Goal: Task Accomplishment & Management: Manage account settings

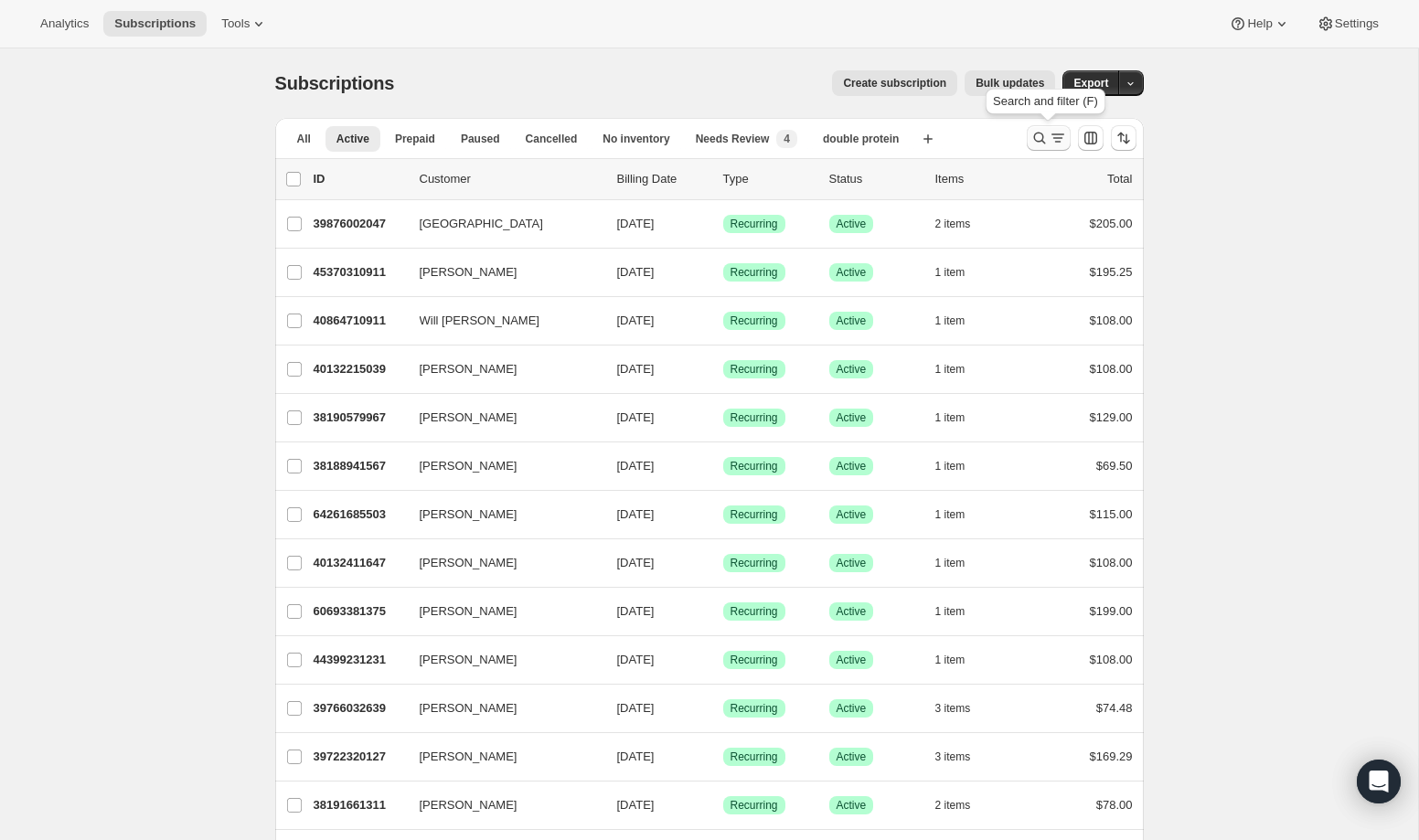
click at [1034, 137] on icon "Search and filter results" at bounding box center [1039, 138] width 18 height 18
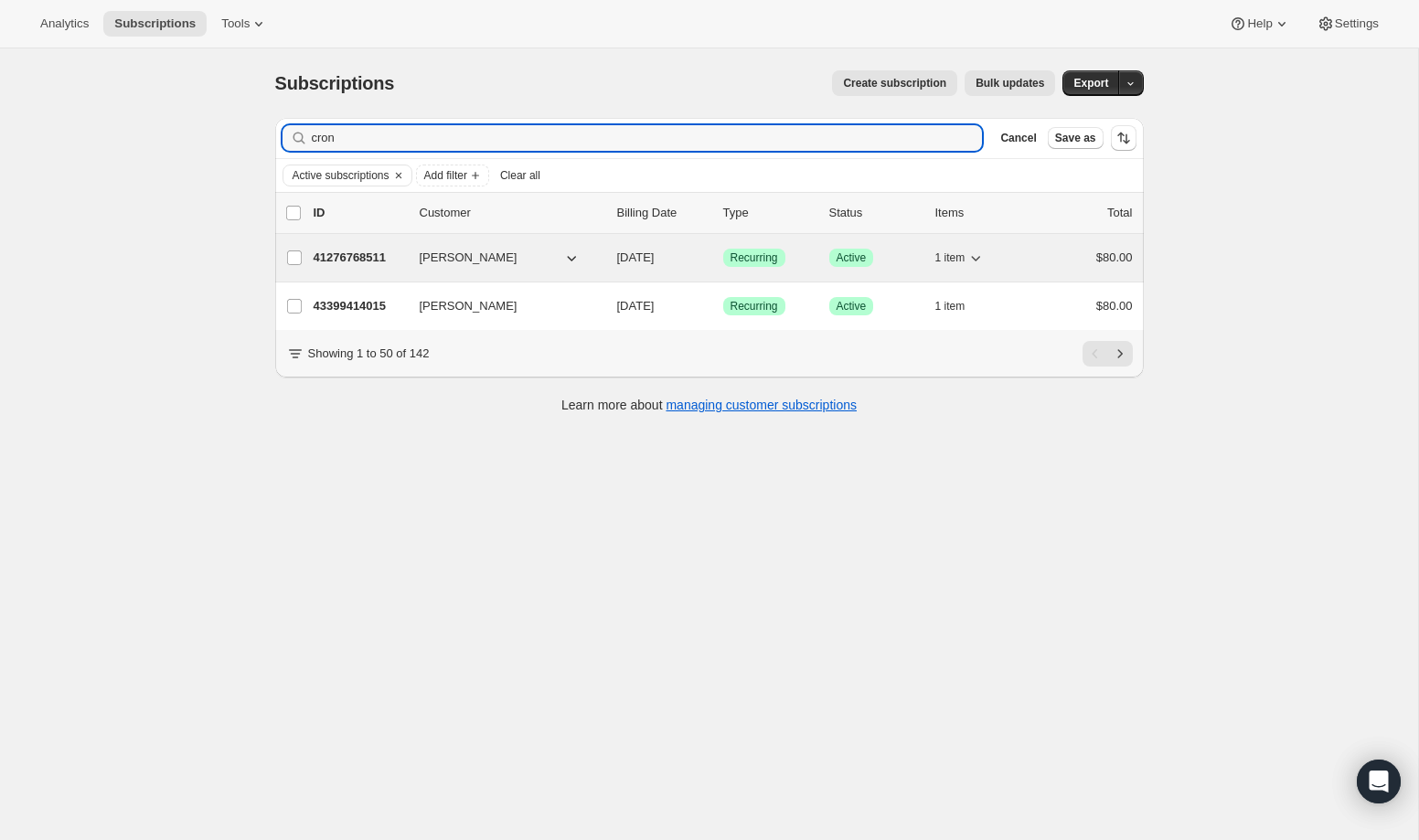
type input "cron"
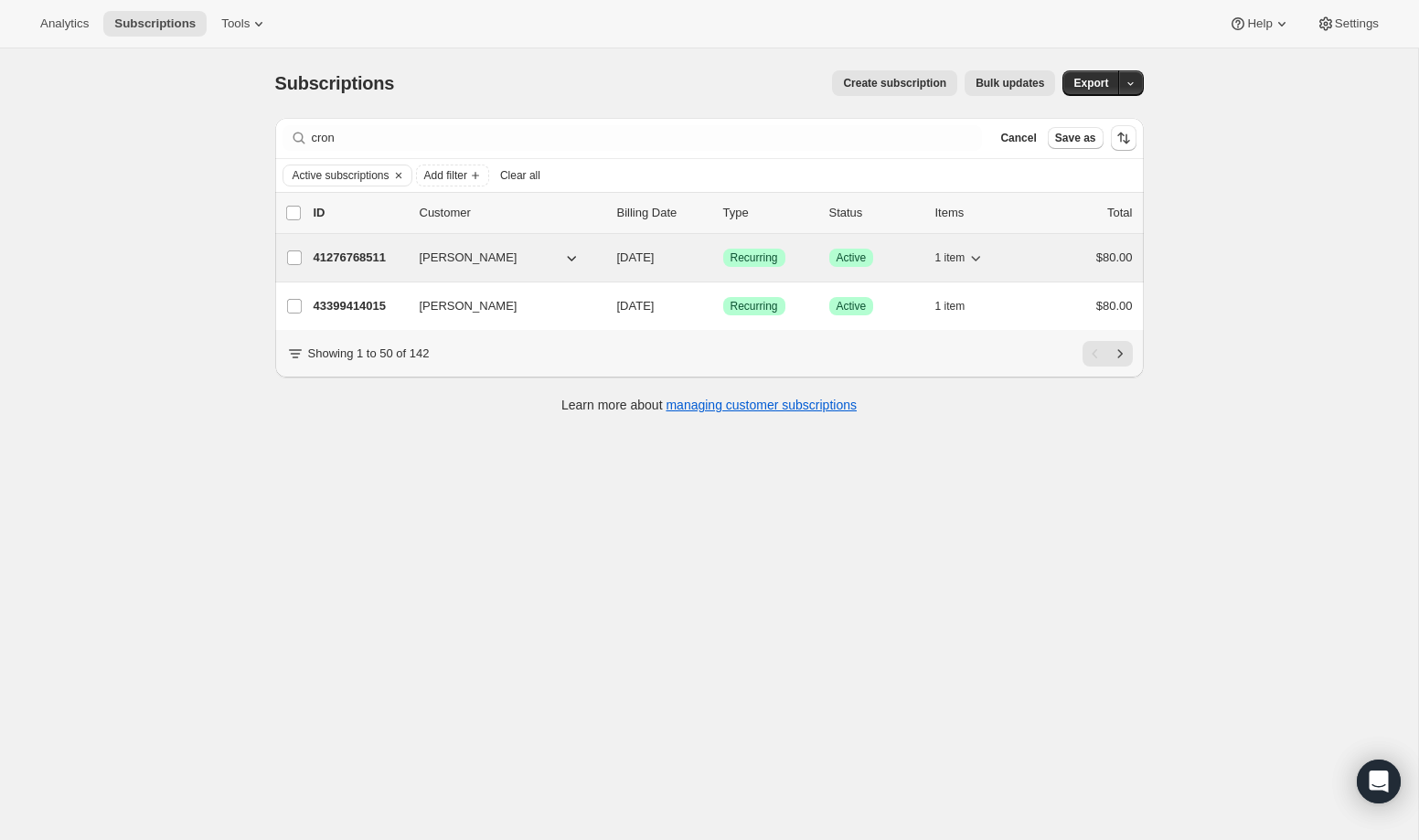
click at [345, 257] on p "41276768511" at bounding box center [359, 257] width 91 height 18
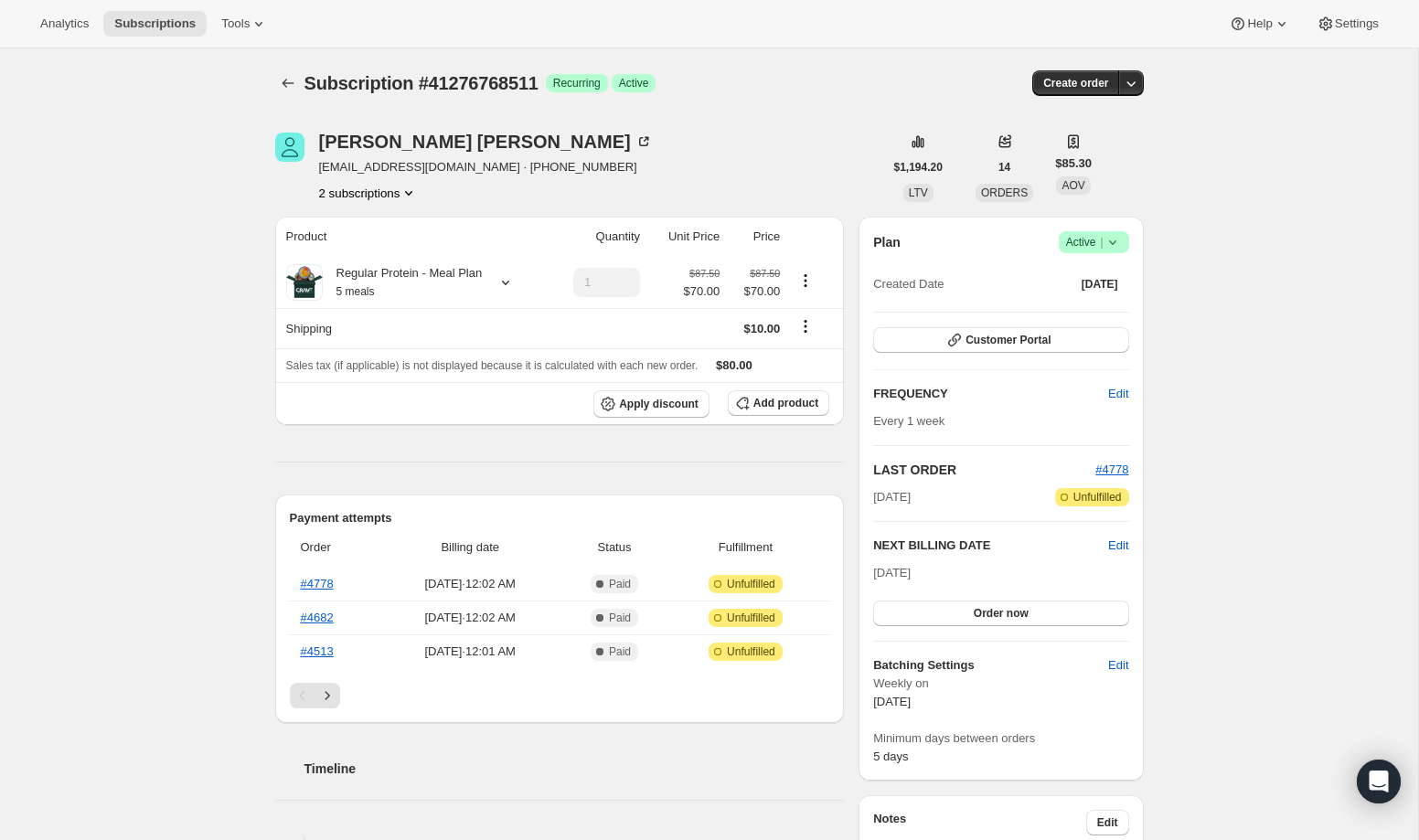
click at [1114, 240] on icon at bounding box center [1112, 242] width 8 height 5
click at [1091, 326] on div "Pause subscription Cancel subscription" at bounding box center [1087, 293] width 125 height 72
click at [1095, 317] on span "Cancel subscription" at bounding box center [1088, 309] width 104 height 18
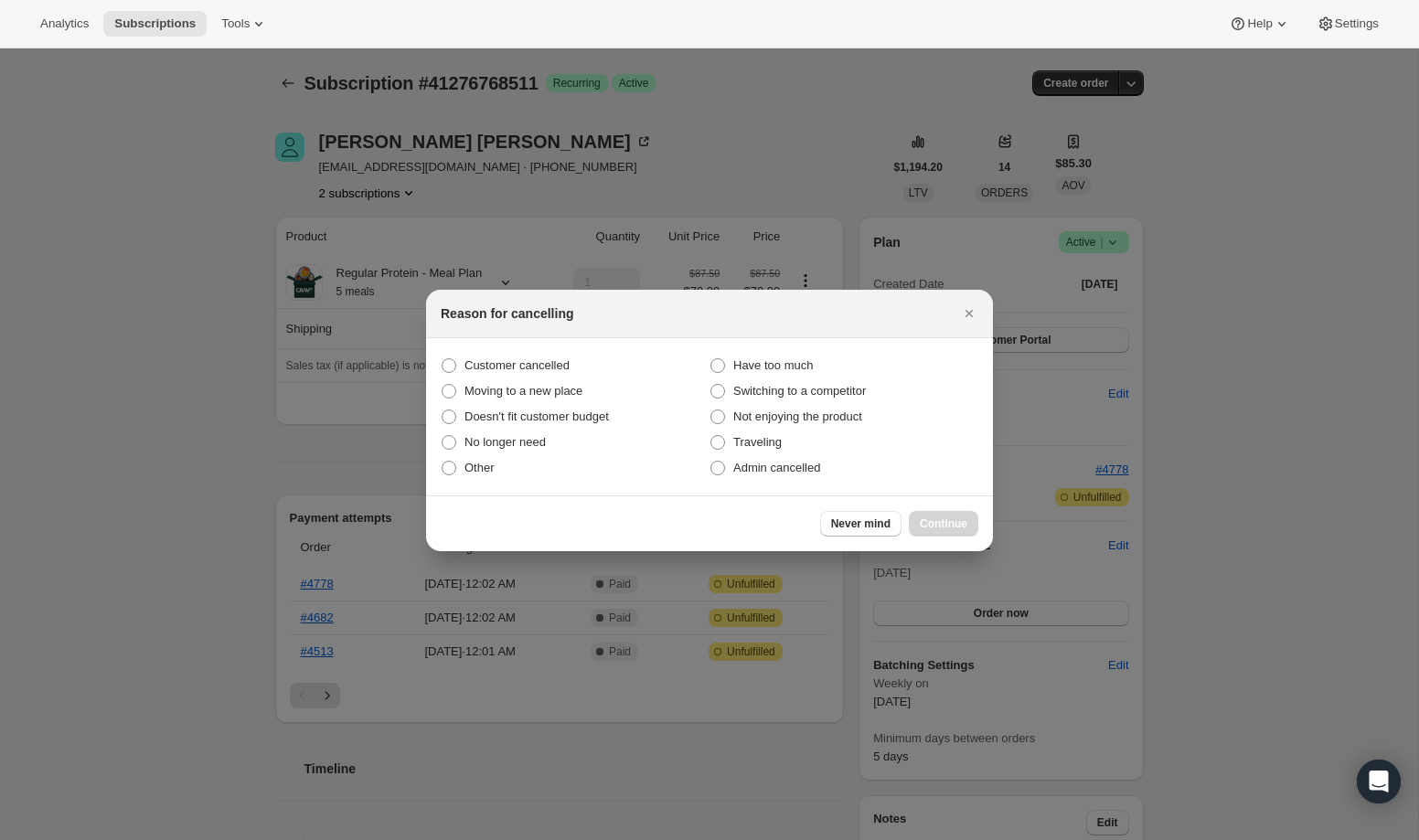
click at [801, 483] on section "Customer cancelled Have too much Moving to a new place Switching to a competito…" at bounding box center [709, 417] width 567 height 157
click at [806, 472] on span "Admin cancelled" at bounding box center [777, 468] width 87 height 14
click at [711, 462] on input "Admin cancelled" at bounding box center [710, 461] width 1 height 1
radio input "true"
click at [952, 526] on span "Continue" at bounding box center [943, 524] width 47 height 15
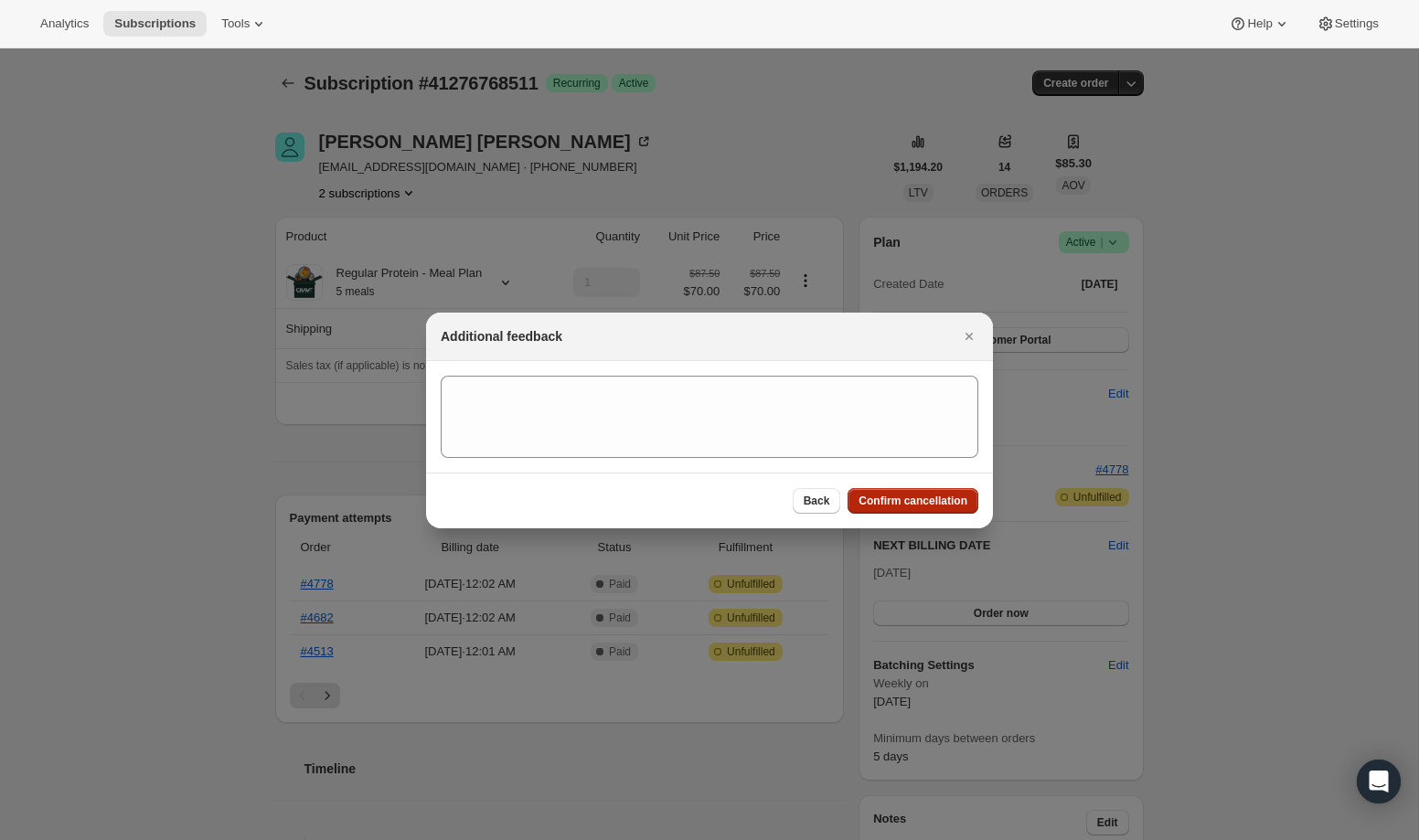
click at [949, 500] on span "Confirm cancellation" at bounding box center [912, 502] width 108 height 15
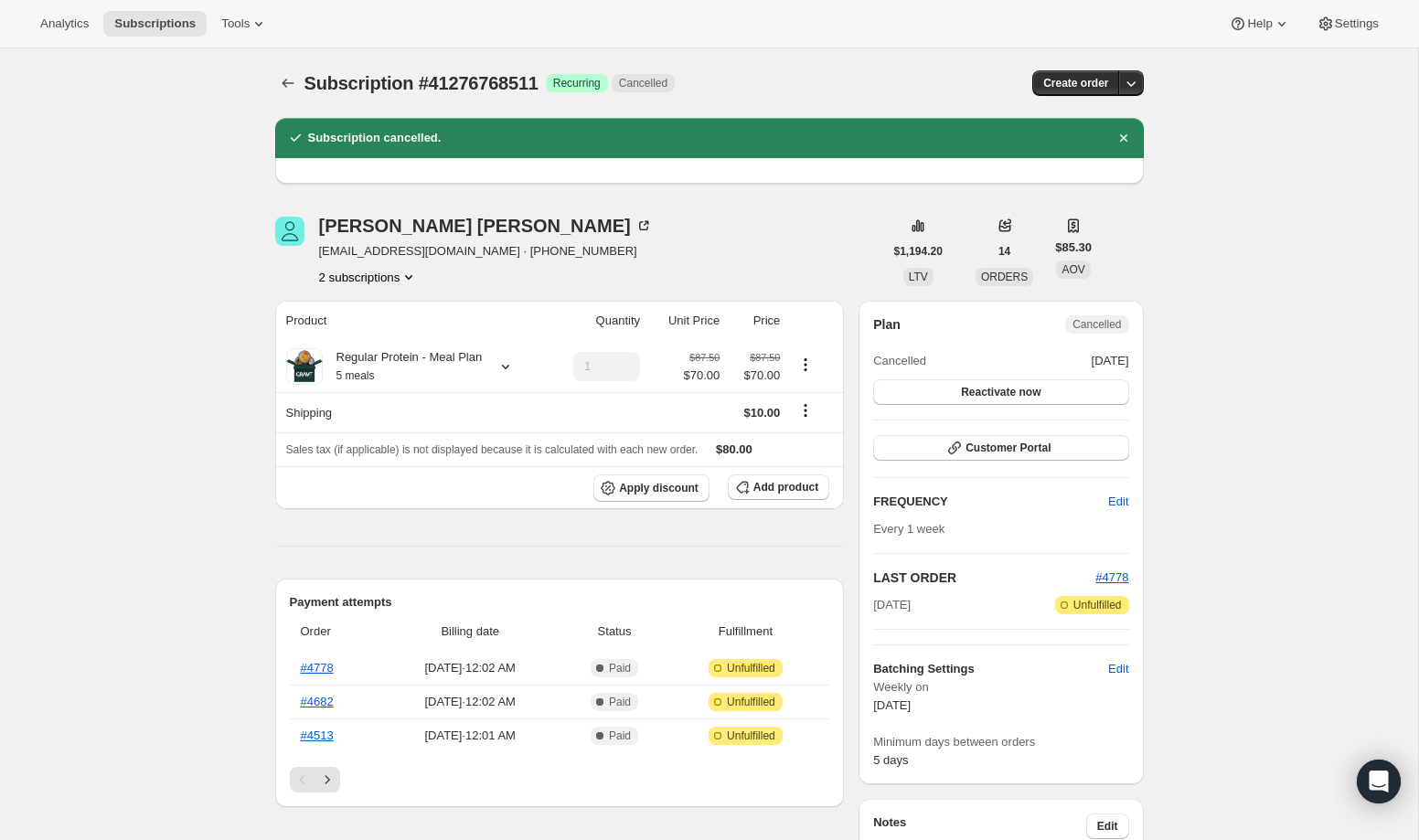
click at [375, 270] on button "2 subscriptions" at bounding box center [369, 276] width 100 height 18
click at [376, 356] on div "41276768511 Info Current 43399414015" at bounding box center [369, 326] width 149 height 72
click at [378, 345] on span "43399414015" at bounding box center [342, 342] width 74 height 14
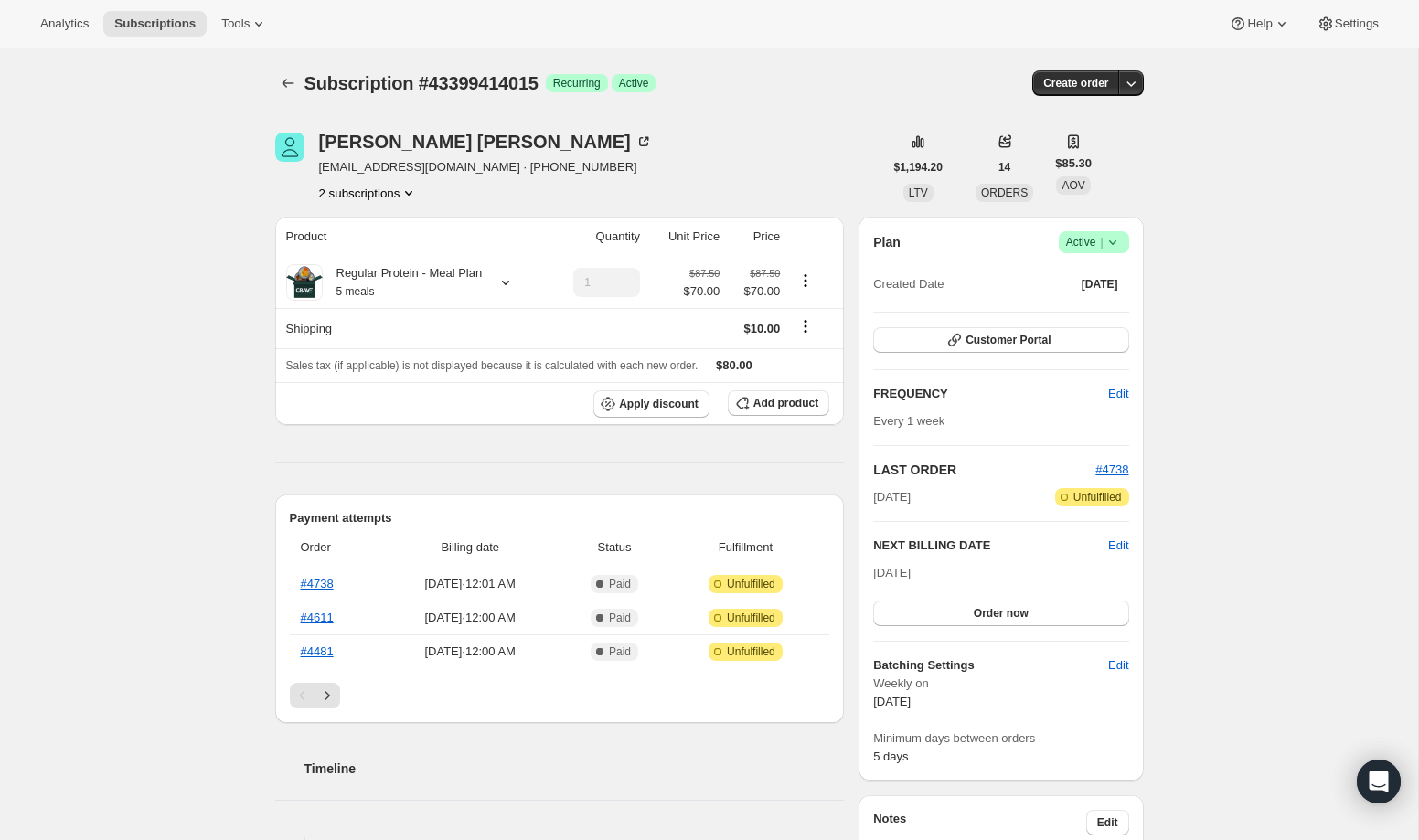
click at [1117, 231] on span "Success Active |" at bounding box center [1094, 241] width 71 height 22
click at [1088, 301] on span "Cancel subscription" at bounding box center [1088, 309] width 104 height 18
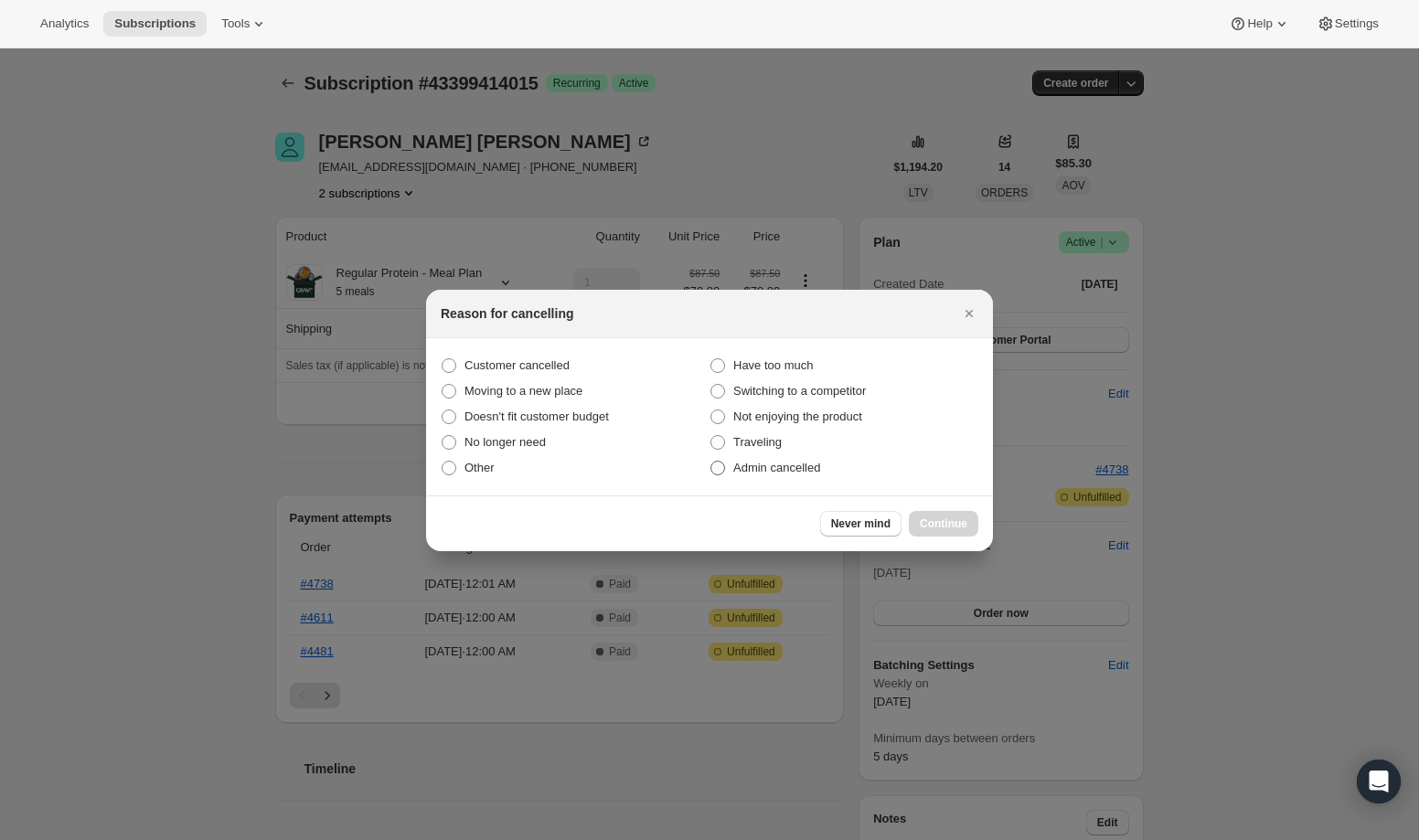
click at [766, 465] on span "Admin cancelled" at bounding box center [777, 468] width 87 height 14
click at [711, 462] on input "Admin cancelled" at bounding box center [710, 461] width 1 height 1
radio input "true"
click at [943, 516] on button "Continue" at bounding box center [944, 523] width 70 height 25
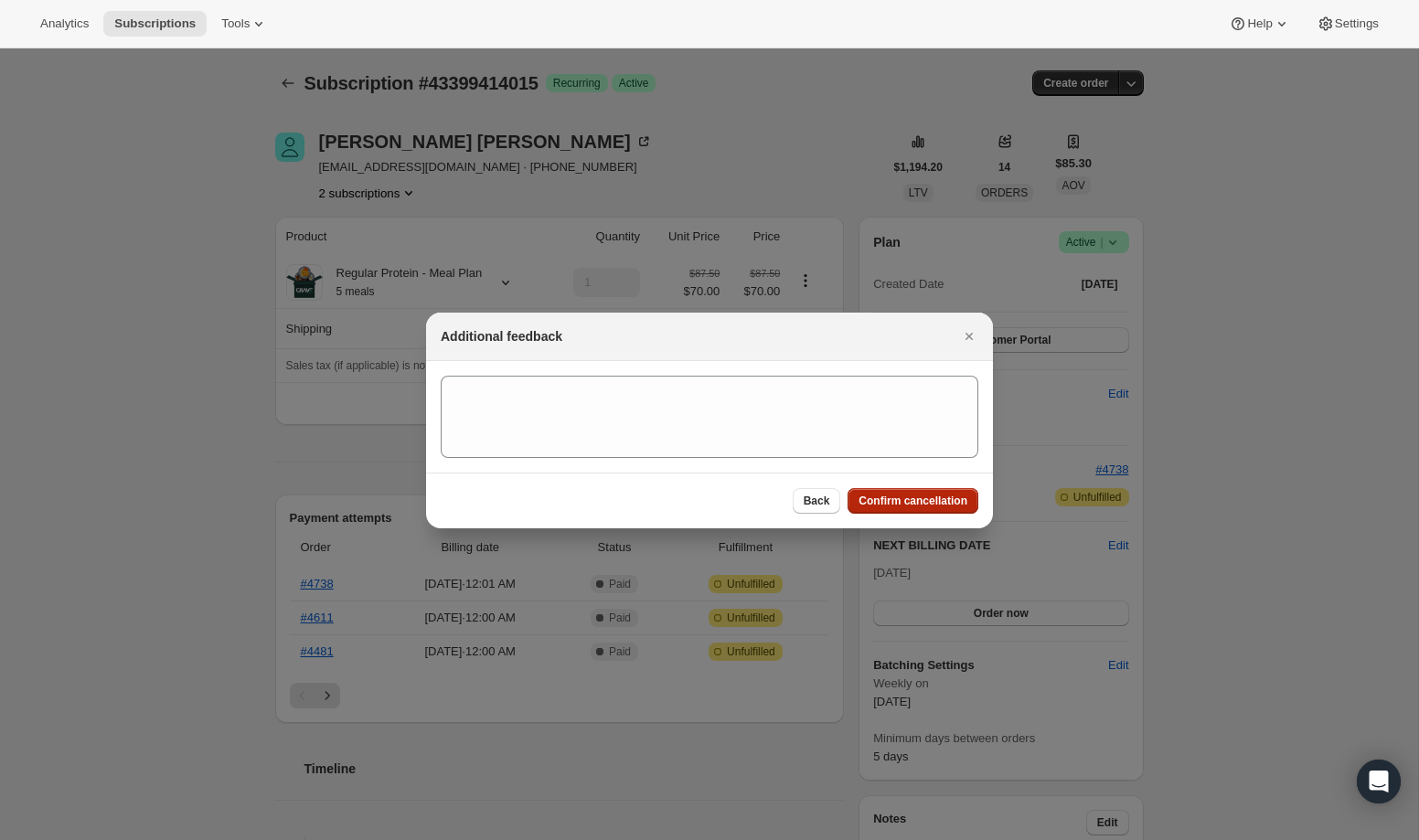
click at [935, 502] on span "Confirm cancellation" at bounding box center [912, 502] width 108 height 15
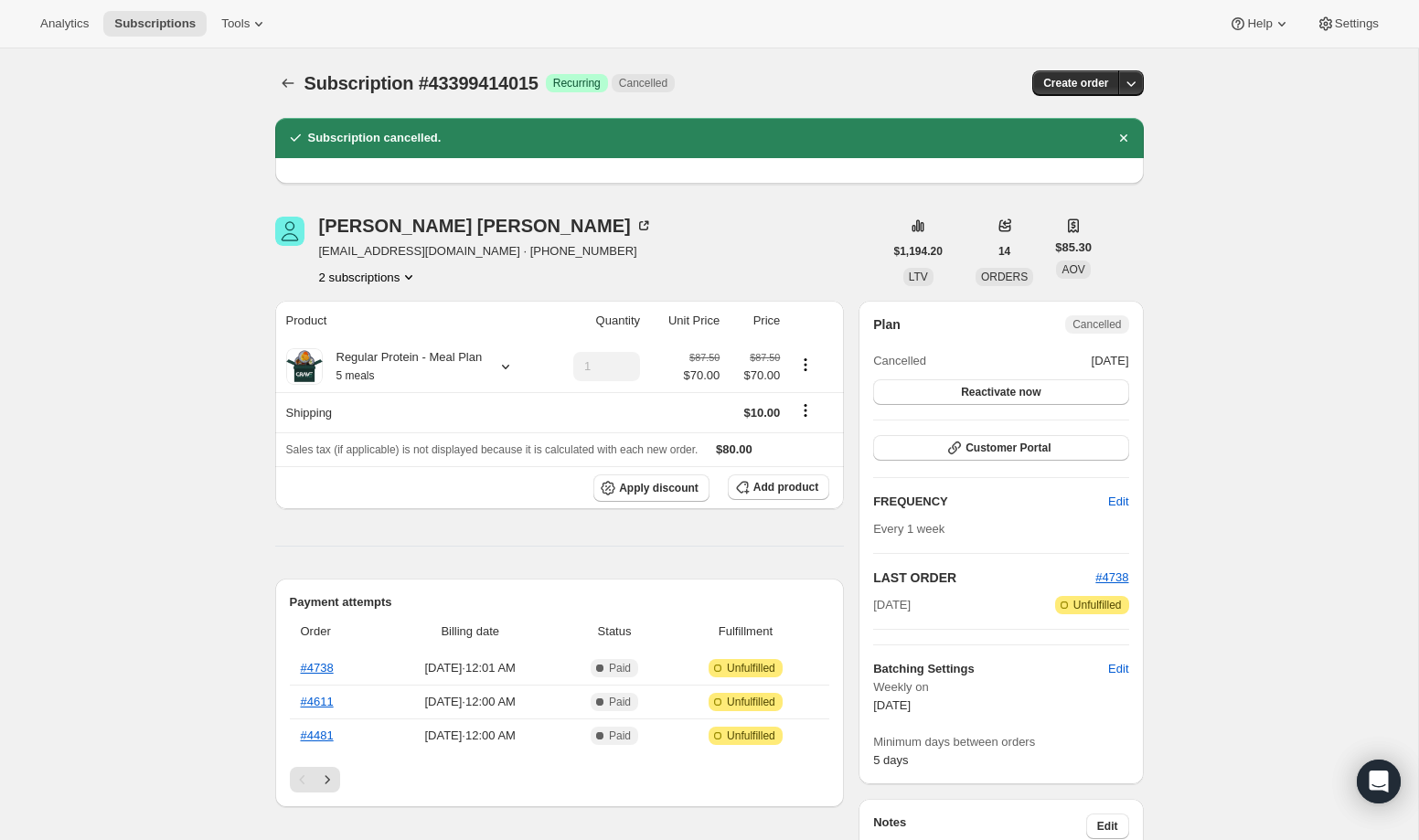
click at [399, 273] on button "2 subscriptions" at bounding box center [369, 276] width 100 height 18
click at [397, 312] on span "41276768511" at bounding box center [366, 311] width 127 height 18
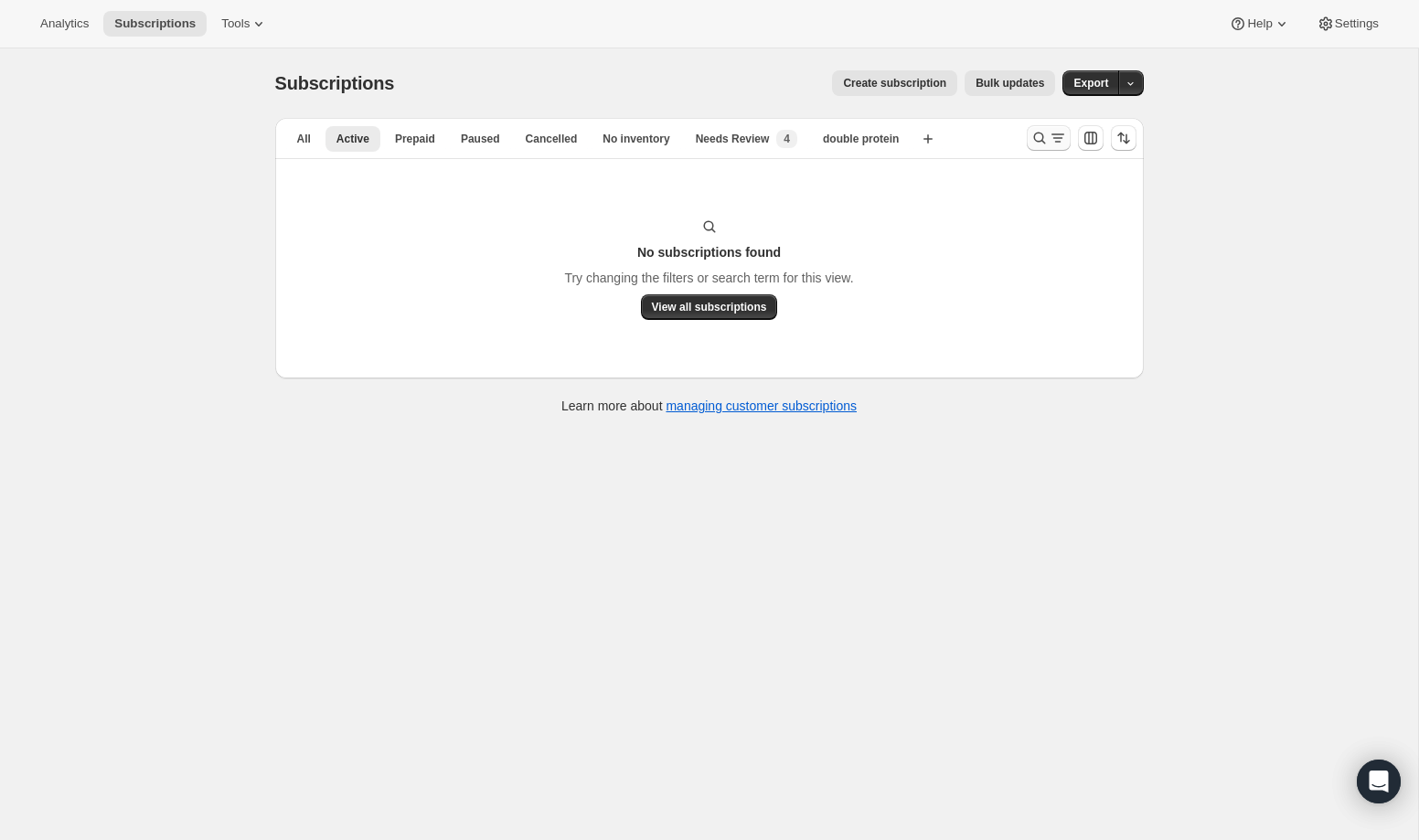
click at [1035, 138] on icon "Search and filter results" at bounding box center [1039, 138] width 18 height 18
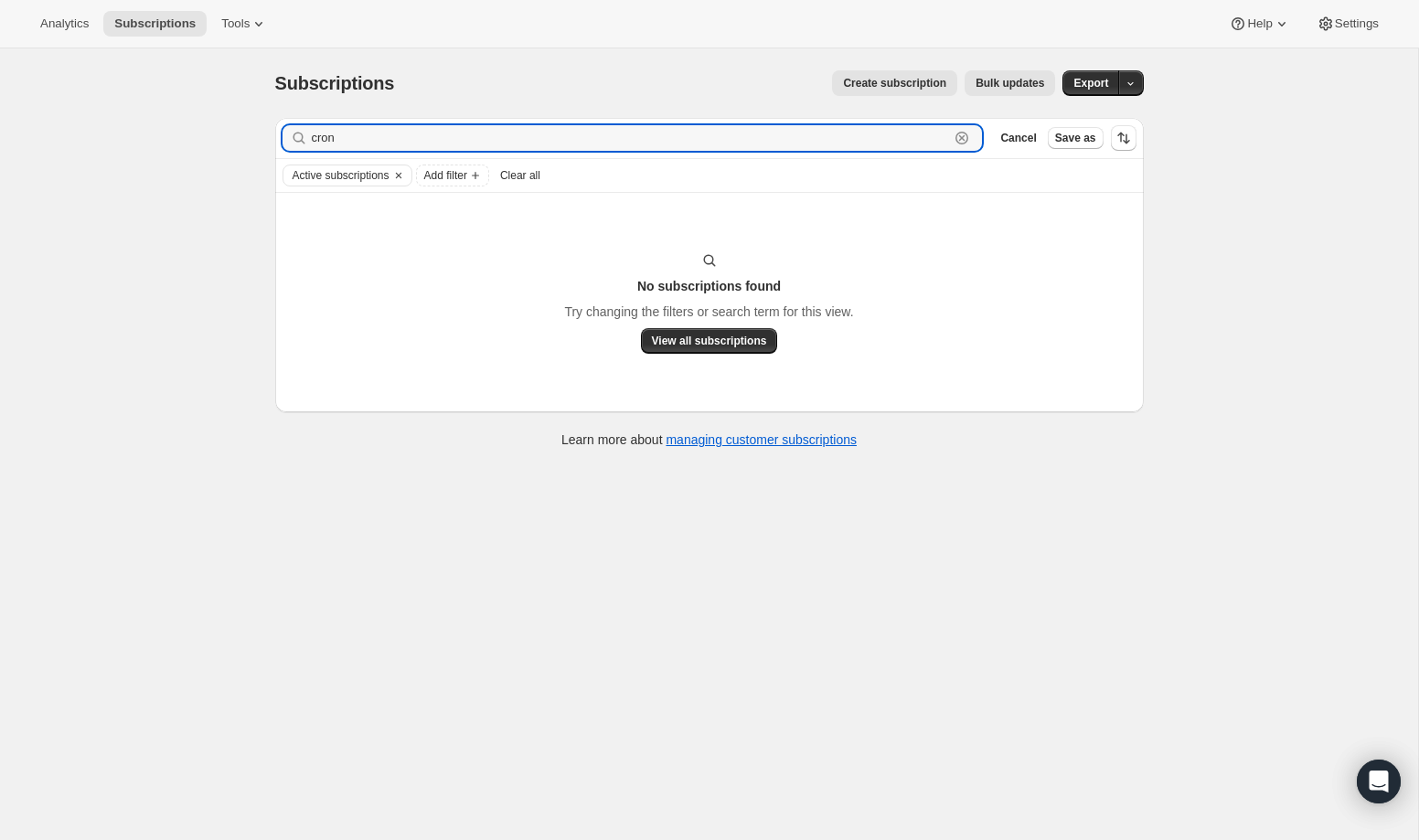
click at [962, 139] on icon "button" at bounding box center [962, 138] width 7 height 7
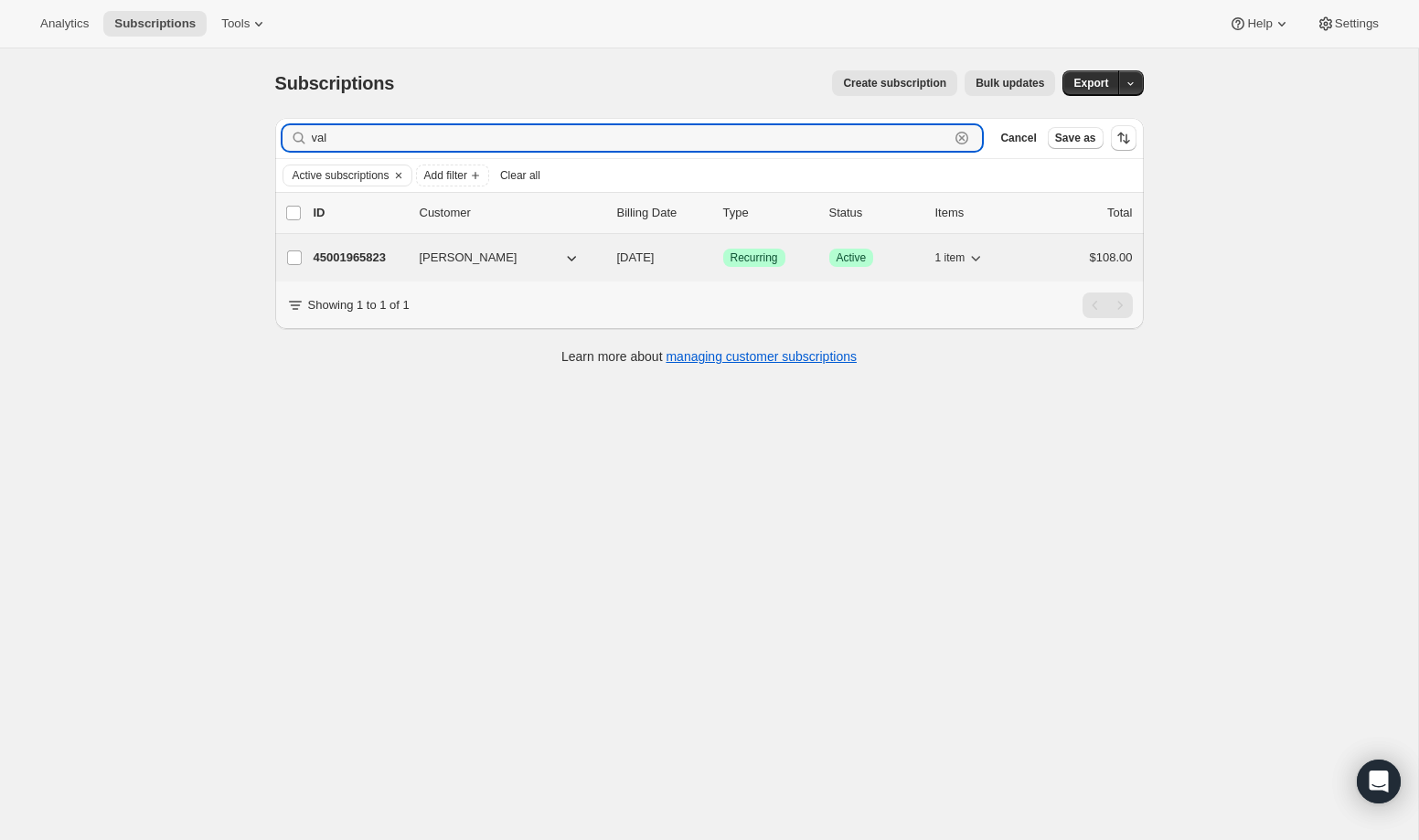
type input "val"
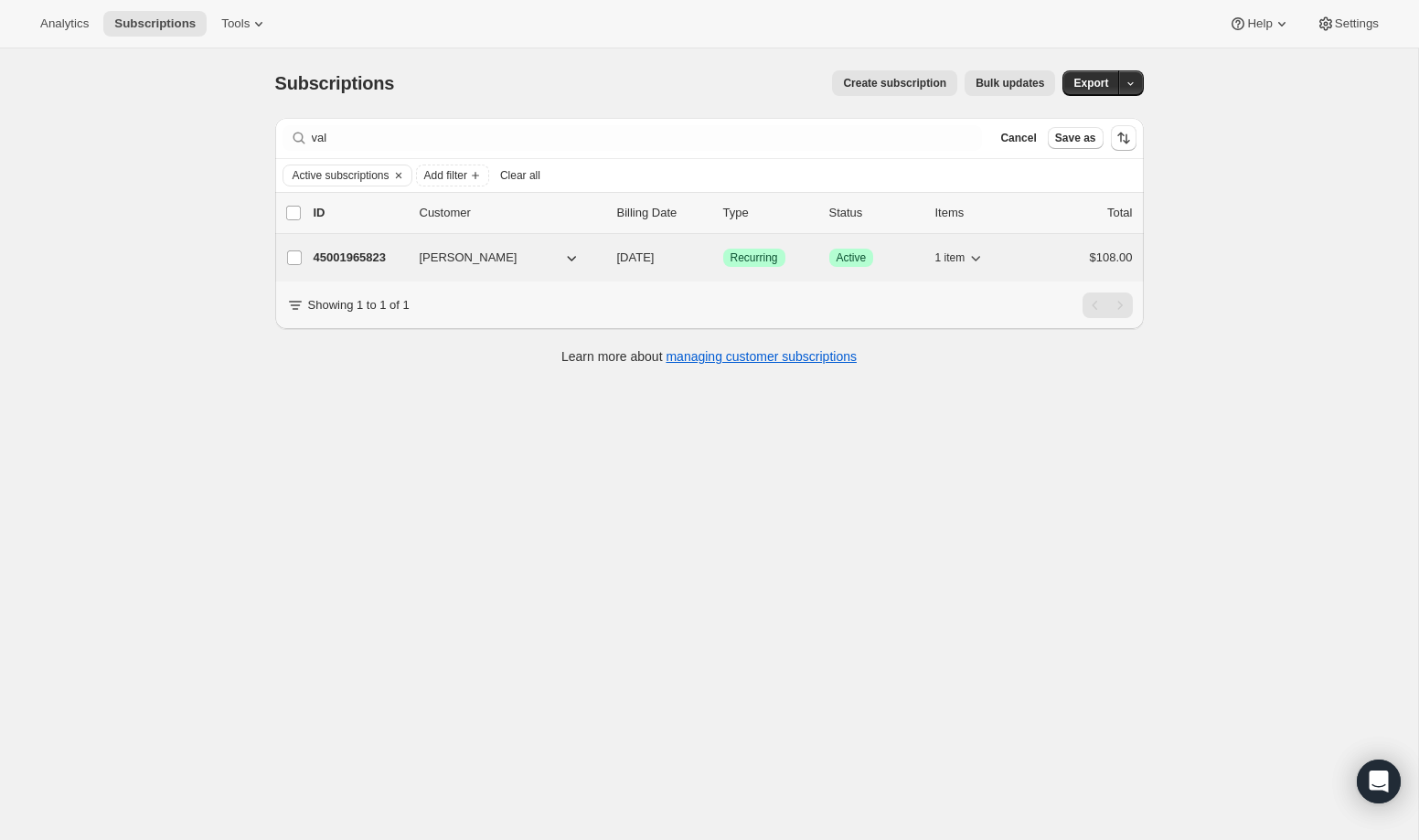
click at [621, 255] on span "[DATE]" at bounding box center [635, 257] width 38 height 14
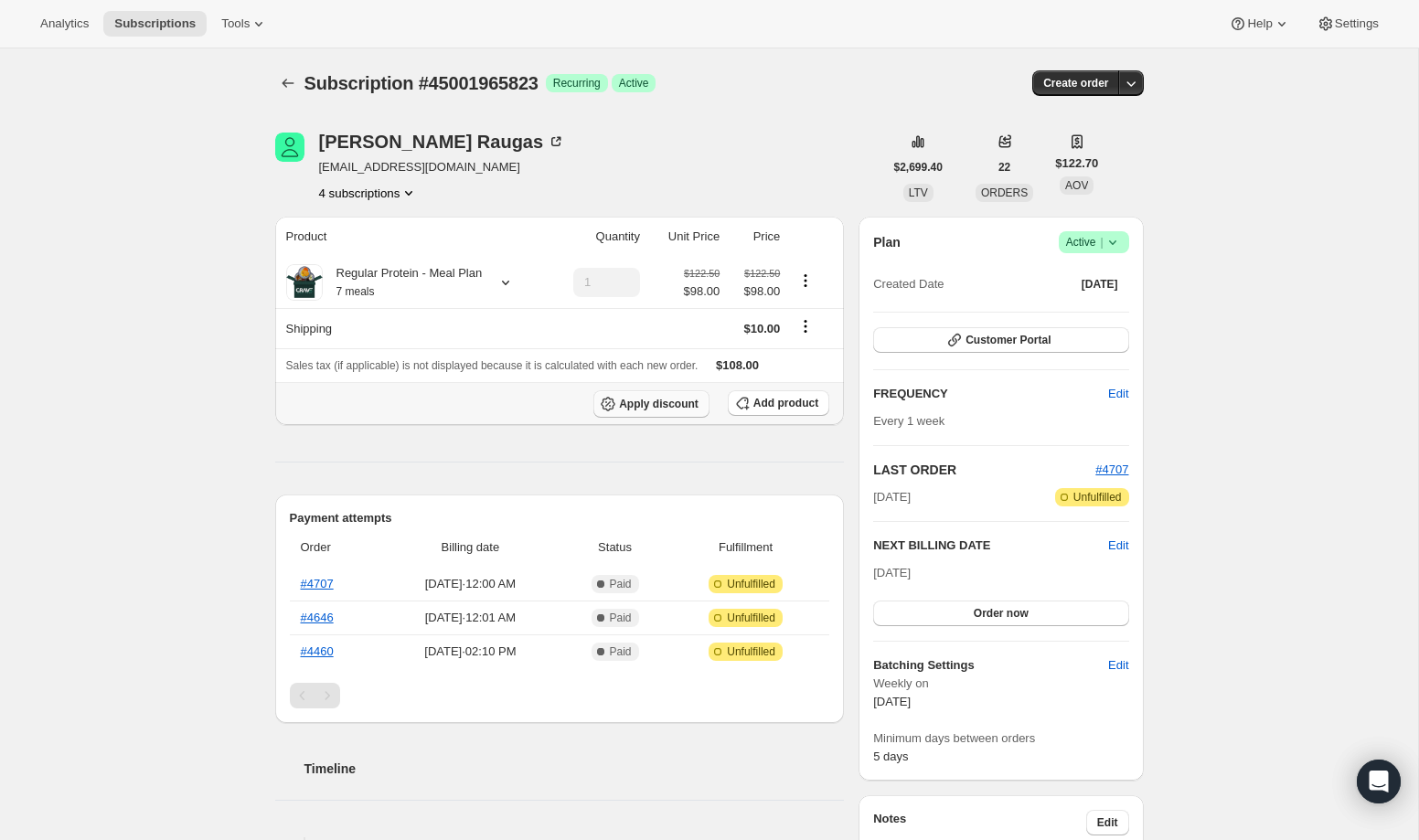
click at [672, 411] on span "Apply discount" at bounding box center [658, 404] width 79 height 15
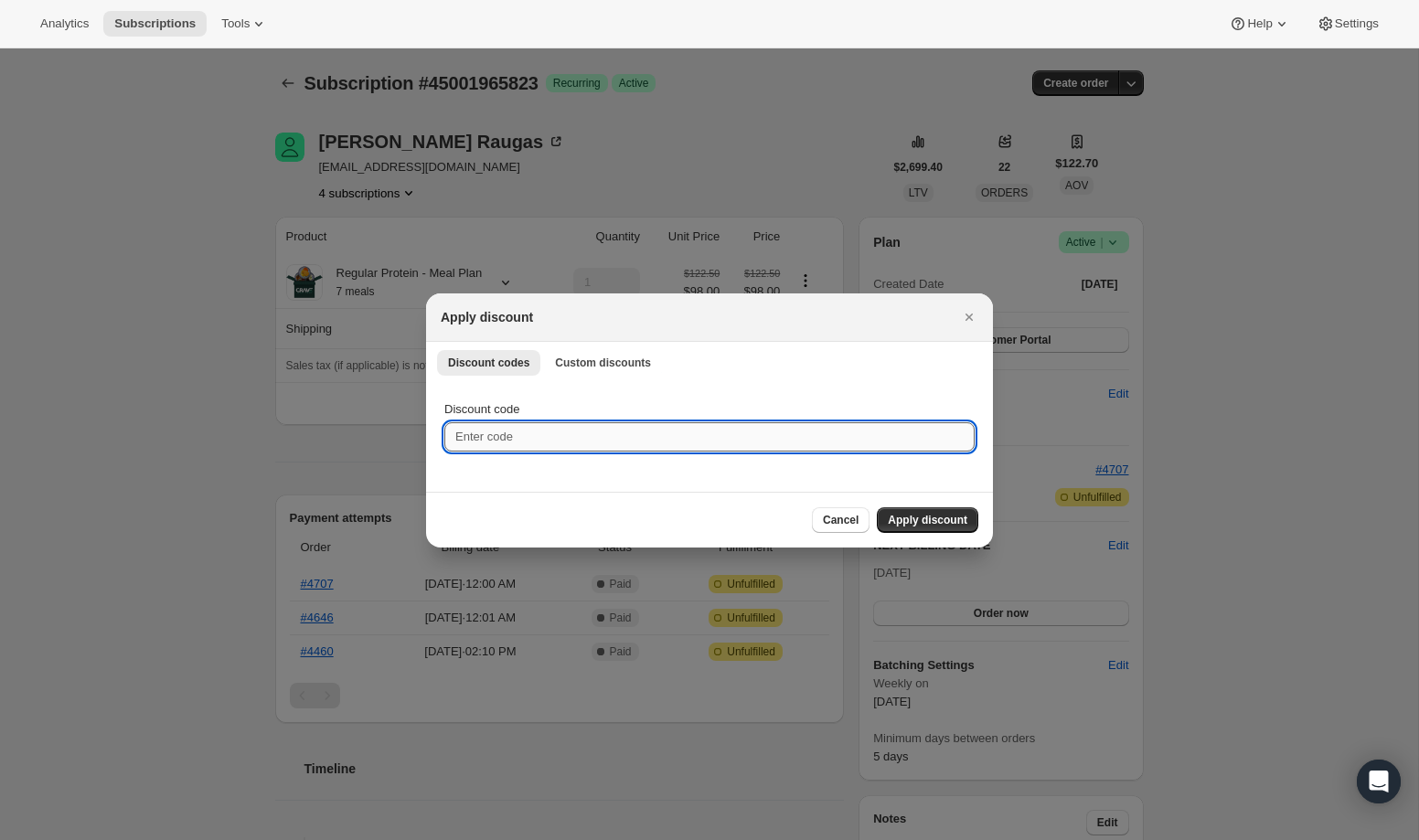
click at [664, 433] on input "Discount code" at bounding box center [709, 436] width 530 height 29
paste input "8b528c41fcd4"
type input "8b528c41fcd4"
click at [901, 528] on button "Apply discount" at bounding box center [928, 519] width 102 height 25
